Goal: Book appointment/travel/reservation

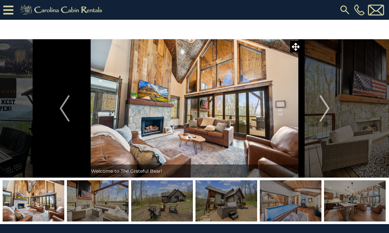
click at [332, 108] on button "Next" at bounding box center [325, 108] width 46 height 139
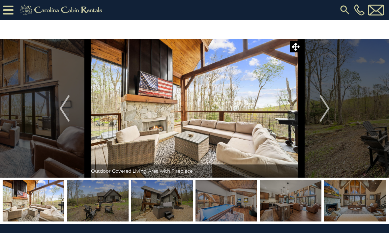
click at [321, 116] on img "Next" at bounding box center [325, 108] width 10 height 26
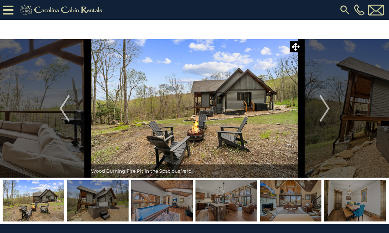
click at [331, 111] on button "Next" at bounding box center [325, 108] width 46 height 139
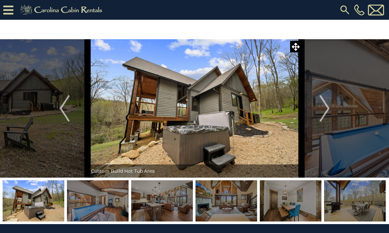
click at [332, 112] on button "Next" at bounding box center [325, 108] width 46 height 139
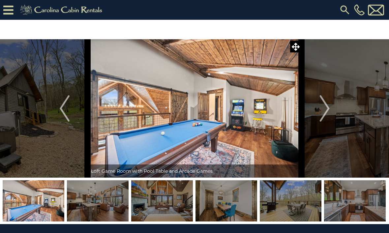
click at [326, 112] on img "Next" at bounding box center [325, 108] width 10 height 26
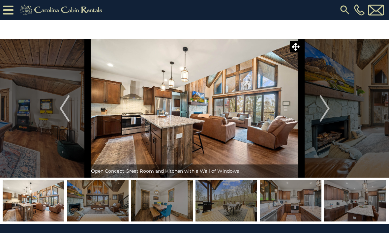
click at [331, 111] on button "Next" at bounding box center [325, 108] width 46 height 139
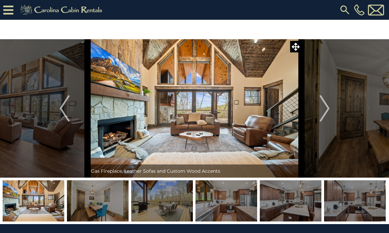
click at [328, 115] on img "Next" at bounding box center [325, 108] width 10 height 26
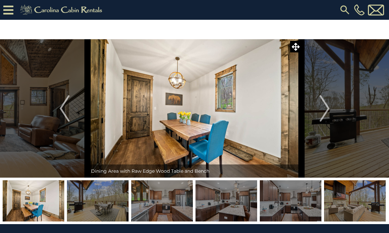
click at [334, 106] on button "Next" at bounding box center [325, 108] width 46 height 139
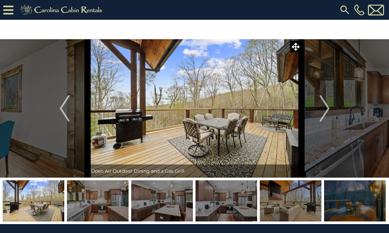
click at [331, 110] on button "Next" at bounding box center [325, 108] width 46 height 139
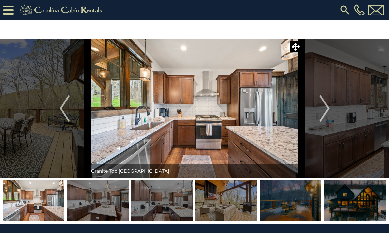
click at [326, 109] on img "Next" at bounding box center [325, 108] width 10 height 26
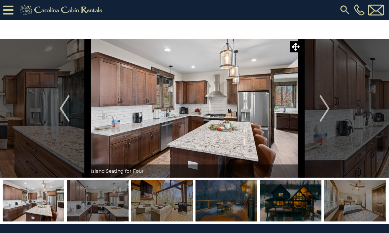
click at [327, 111] on img "Next" at bounding box center [325, 108] width 10 height 26
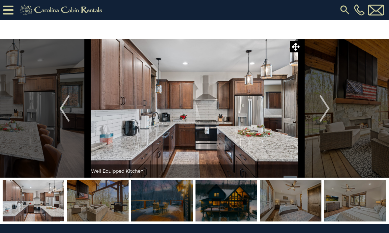
click at [330, 118] on img "Next" at bounding box center [325, 108] width 10 height 26
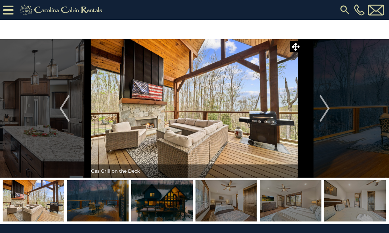
click at [330, 110] on button "Next" at bounding box center [325, 108] width 46 height 139
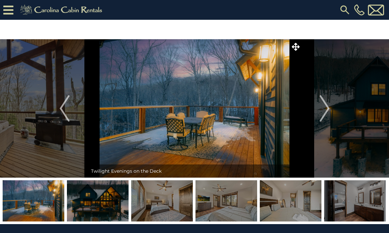
click at [331, 113] on button "Next" at bounding box center [325, 108] width 46 height 139
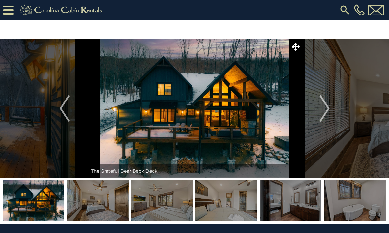
click at [331, 111] on button "Next" at bounding box center [325, 108] width 46 height 139
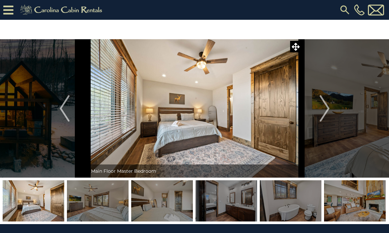
click at [332, 108] on button "Next" at bounding box center [325, 108] width 46 height 139
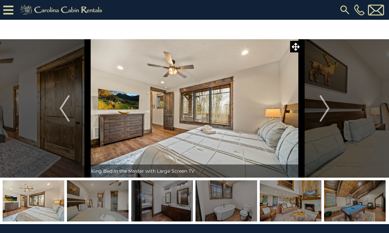
click at [331, 111] on button "Next" at bounding box center [325, 108] width 46 height 139
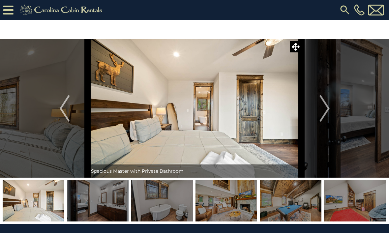
click at [331, 114] on button "Next" at bounding box center [325, 108] width 46 height 139
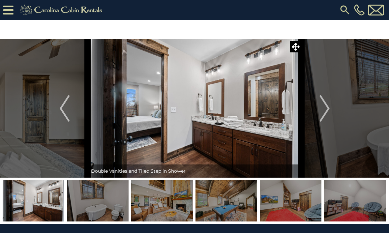
click at [332, 112] on button "Next" at bounding box center [325, 108] width 46 height 139
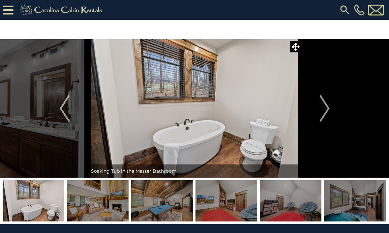
click at [334, 111] on button "Next" at bounding box center [325, 108] width 46 height 139
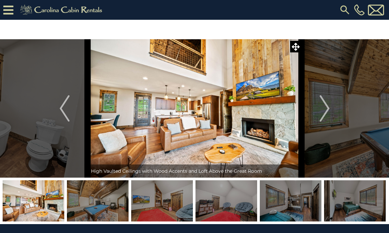
click at [60, 109] on img "Previous" at bounding box center [65, 108] width 10 height 26
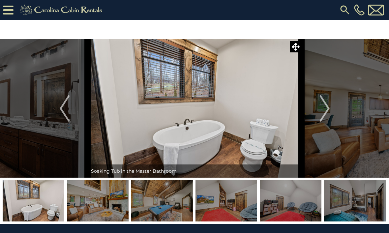
click at [62, 117] on img "Previous" at bounding box center [65, 108] width 10 height 26
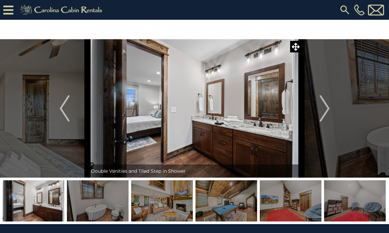
click at [334, 108] on button "Next" at bounding box center [325, 108] width 46 height 139
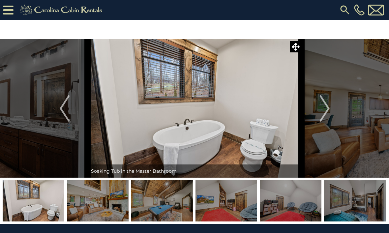
click at [331, 110] on button "Next" at bounding box center [325, 108] width 46 height 139
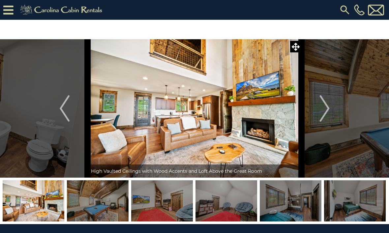
click at [331, 110] on button "Next" at bounding box center [325, 108] width 46 height 139
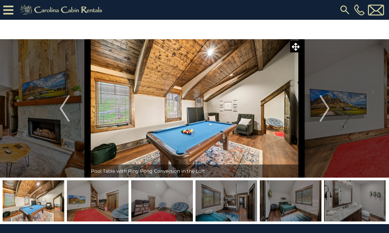
click at [332, 110] on button "Next" at bounding box center [325, 108] width 46 height 139
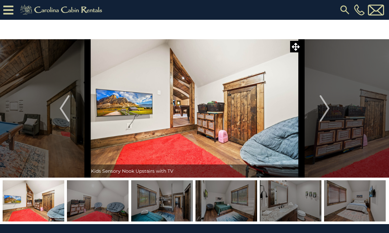
click at [334, 109] on button "Next" at bounding box center [325, 108] width 46 height 139
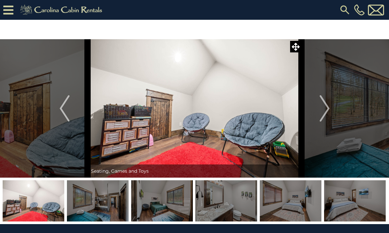
click at [330, 108] on img "Next" at bounding box center [325, 108] width 10 height 26
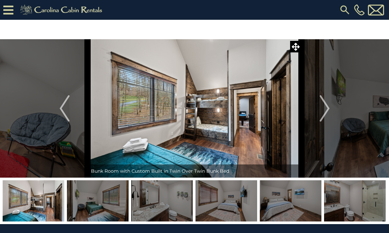
click at [329, 112] on img "Next" at bounding box center [325, 108] width 10 height 26
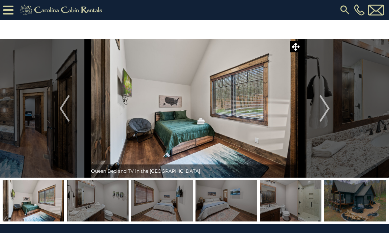
click at [329, 117] on img "Next" at bounding box center [325, 108] width 10 height 26
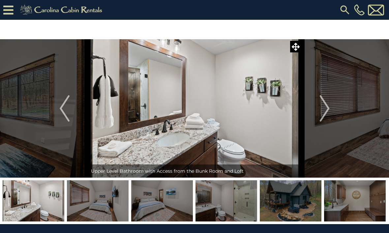
click at [334, 112] on button "Next" at bounding box center [325, 108] width 46 height 139
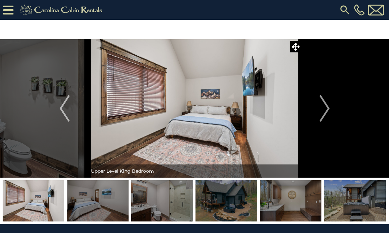
click at [332, 113] on button "Next" at bounding box center [325, 108] width 46 height 139
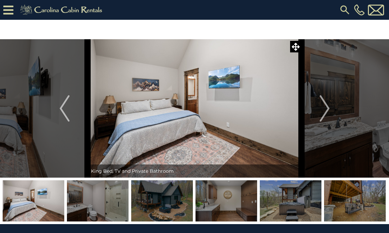
click at [335, 109] on button "Next" at bounding box center [325, 108] width 46 height 139
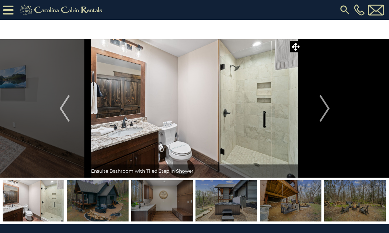
click at [330, 110] on img "Next" at bounding box center [325, 108] width 10 height 26
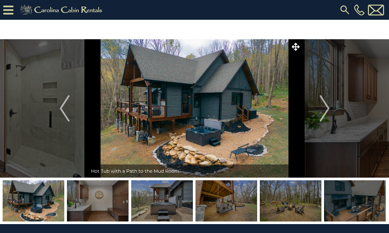
click at [334, 111] on button "Next" at bounding box center [325, 108] width 46 height 139
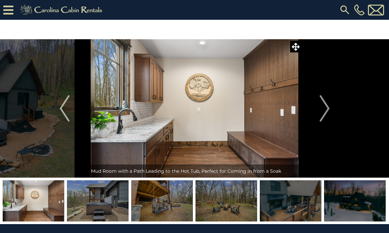
click at [329, 112] on img "Next" at bounding box center [325, 108] width 10 height 26
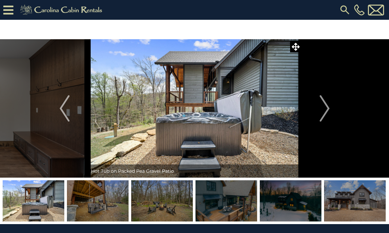
click at [331, 114] on button "Next" at bounding box center [325, 108] width 46 height 139
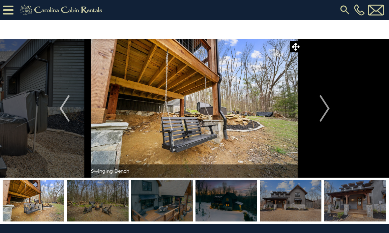
click at [329, 113] on img "Next" at bounding box center [325, 108] width 10 height 26
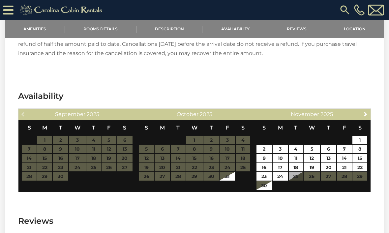
scroll to position [1146, 0]
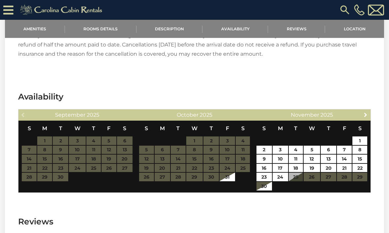
click at [362, 111] on link "Next" at bounding box center [366, 115] width 8 height 8
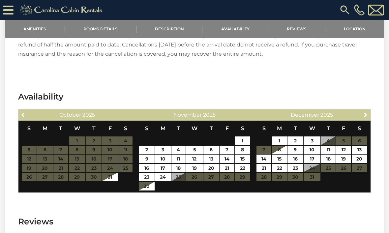
click at [365, 112] on span "Next" at bounding box center [365, 114] width 5 height 5
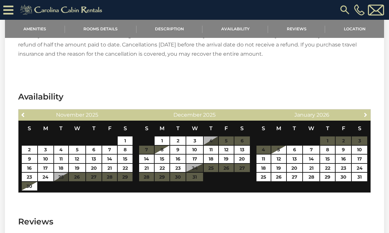
click at [365, 111] on link "Next" at bounding box center [366, 115] width 8 height 8
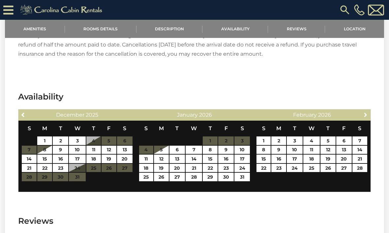
click at [363, 111] on link "Next" at bounding box center [366, 115] width 8 height 8
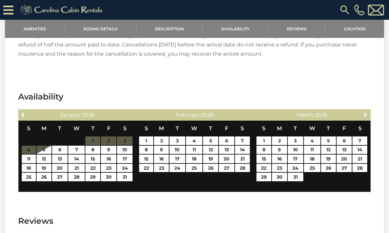
click at [368, 112] on span "Next" at bounding box center [365, 114] width 5 height 5
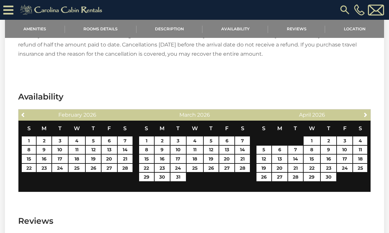
click at [365, 112] on span "Next" at bounding box center [365, 114] width 5 height 5
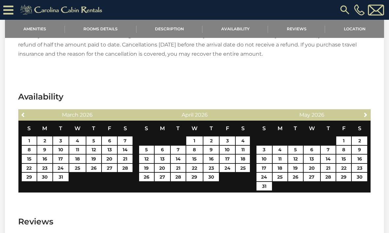
click at [364, 112] on span "Next" at bounding box center [365, 114] width 5 height 5
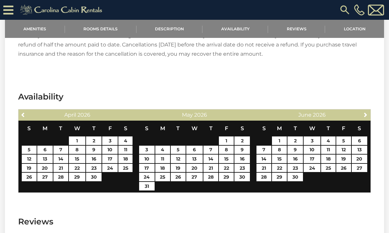
click at [365, 112] on span "Next" at bounding box center [365, 114] width 5 height 5
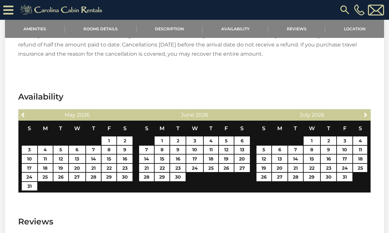
click at [367, 112] on span "Next" at bounding box center [365, 114] width 5 height 5
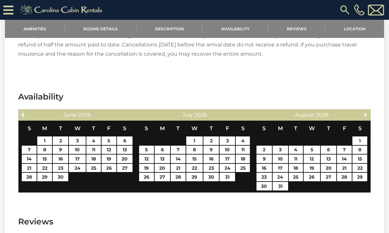
click at [366, 112] on span "Next" at bounding box center [365, 114] width 5 height 5
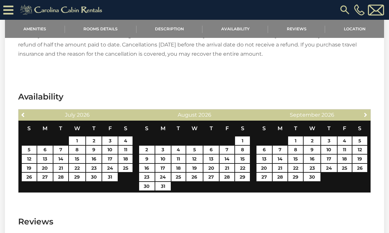
click at [363, 112] on span "Next" at bounding box center [365, 114] width 5 height 5
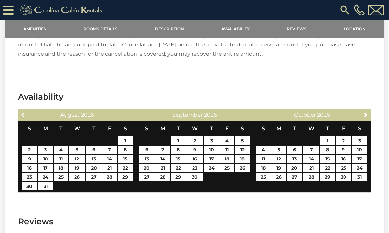
click at [367, 112] on span "Next" at bounding box center [365, 114] width 5 height 5
